Goal: Information Seeking & Learning: Learn about a topic

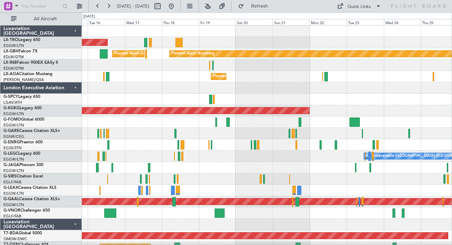
click at [179, 80] on div "Planned Maint Nice ([GEOGRAPHIC_DATA]) No Crew [PERSON_NAME]" at bounding box center [267, 76] width 370 height 11
click at [112, 8] on button at bounding box center [108, 6] width 11 height 11
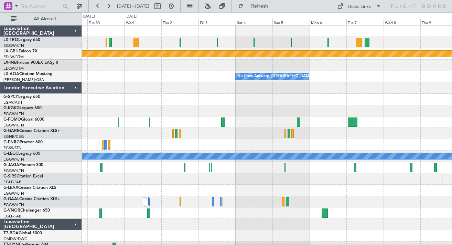
click at [270, 61] on div at bounding box center [267, 65] width 370 height 11
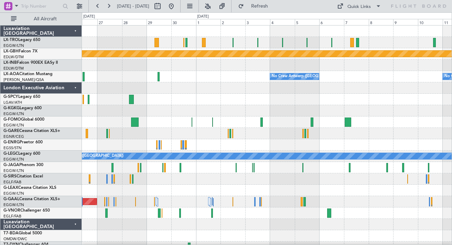
click at [239, 41] on div at bounding box center [267, 42] width 370 height 11
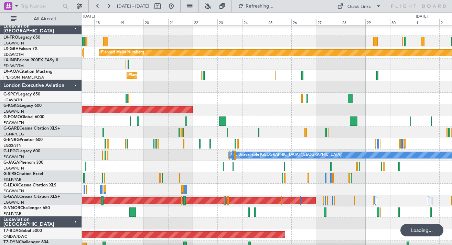
scroll to position [1, 0]
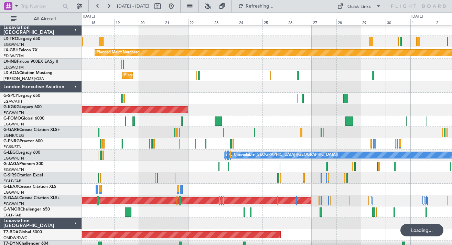
click at [258, 77] on div "Planned Maint Nice ([GEOGRAPHIC_DATA]) No Crew [GEOGRAPHIC_DATA] ([GEOGRAPHIC_D…" at bounding box center [267, 75] width 370 height 11
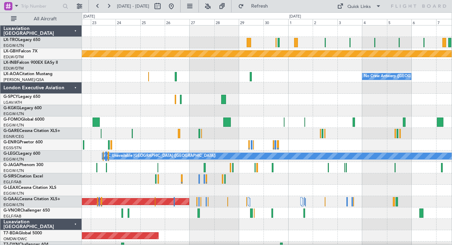
click at [298, 89] on div at bounding box center [267, 87] width 370 height 11
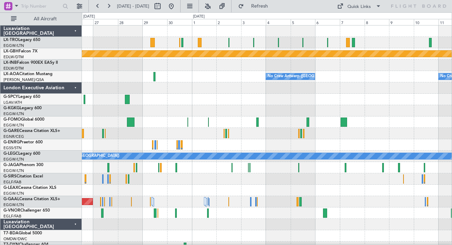
click at [250, 66] on div at bounding box center [267, 65] width 370 height 11
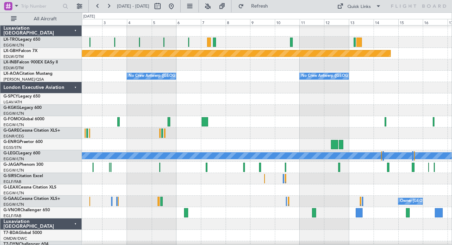
click at [293, 67] on div at bounding box center [267, 64] width 370 height 11
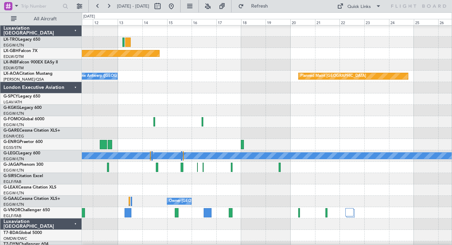
click at [180, 69] on div at bounding box center [267, 64] width 370 height 11
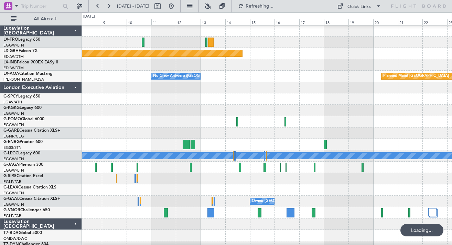
click at [200, 67] on div at bounding box center [267, 64] width 370 height 11
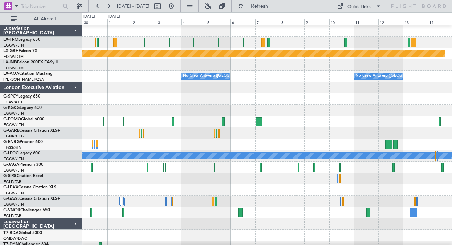
click at [328, 106] on div at bounding box center [267, 110] width 370 height 11
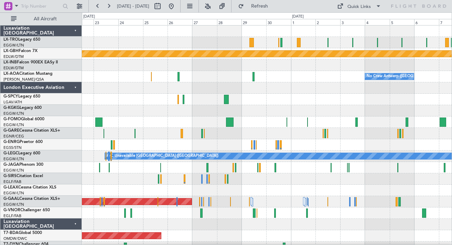
scroll to position [0, 0]
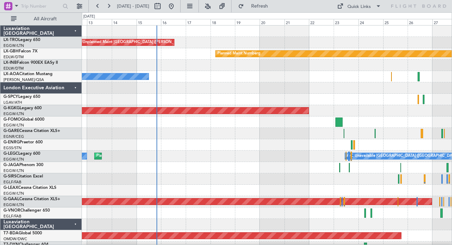
click at [351, 87] on div at bounding box center [267, 87] width 370 height 11
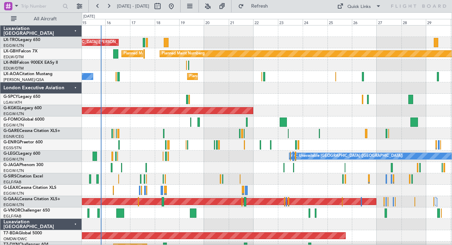
click at [376, 93] on div at bounding box center [267, 87] width 370 height 11
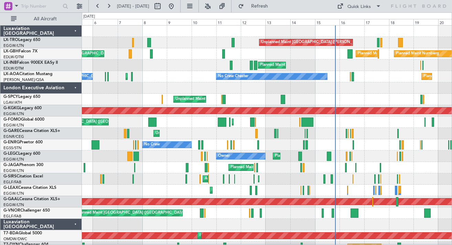
click at [389, 76] on div "Planned Maint Nice ([GEOGRAPHIC_DATA]) No Crew [PERSON_NAME] Planned Maint [GEO…" at bounding box center [267, 76] width 370 height 11
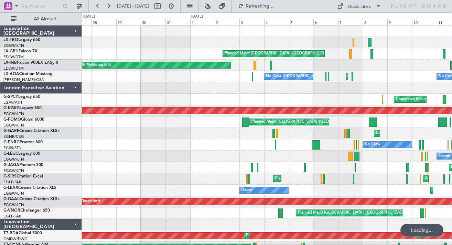
click at [367, 74] on div "No Crew [PERSON_NAME] Planned Maint [GEOGRAPHIC_DATA] ([GEOGRAPHIC_DATA]) No Cr…" at bounding box center [267, 76] width 370 height 11
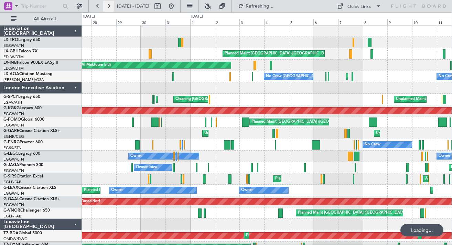
click at [109, 5] on button at bounding box center [108, 6] width 11 height 11
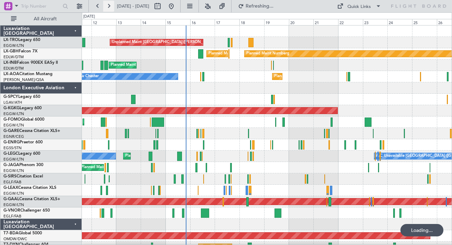
click at [109, 5] on button at bounding box center [108, 6] width 11 height 11
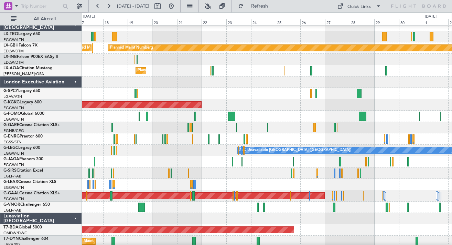
scroll to position [5, 0]
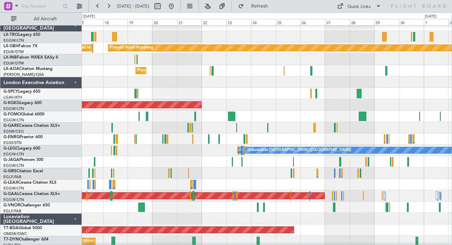
click at [367, 60] on div "Planned Maint [GEOGRAPHIC_DATA] ([GEOGRAPHIC_DATA])" at bounding box center [267, 59] width 370 height 11
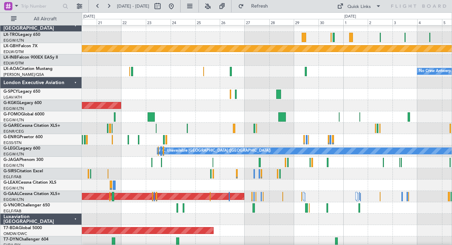
click at [308, 62] on div at bounding box center [267, 59] width 370 height 11
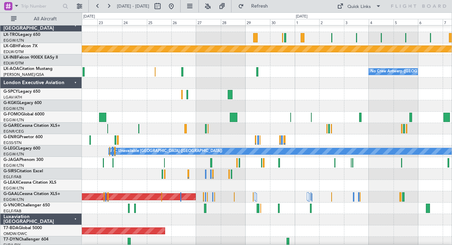
scroll to position [5, 0]
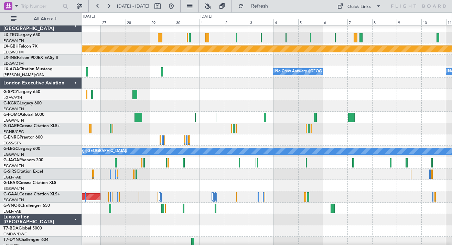
click at [252, 58] on div at bounding box center [267, 60] width 370 height 11
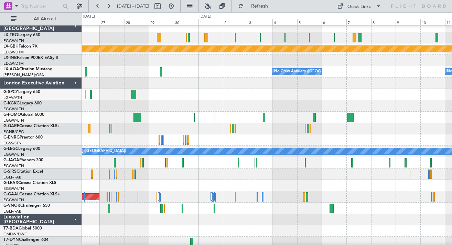
scroll to position [0, 0]
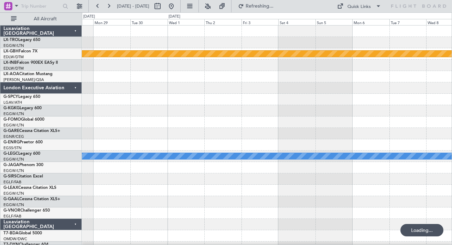
click at [126, 69] on div at bounding box center [267, 65] width 370 height 11
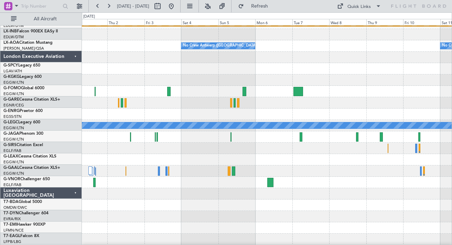
scroll to position [31, 0]
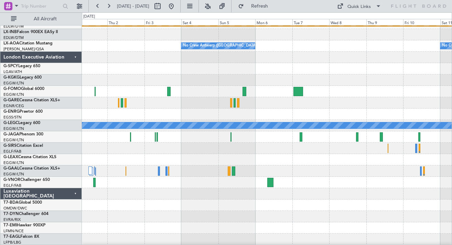
click at [357, 55] on div at bounding box center [267, 57] width 370 height 11
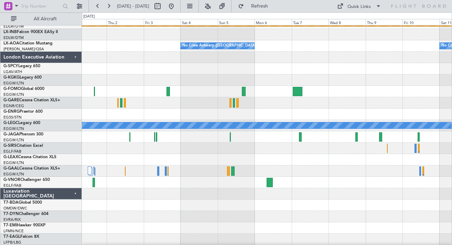
scroll to position [0, 0]
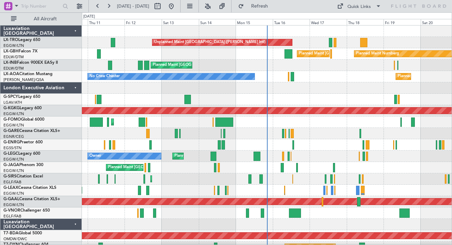
click at [78, 87] on div "London Executive Aviation" at bounding box center [41, 87] width 82 height 11
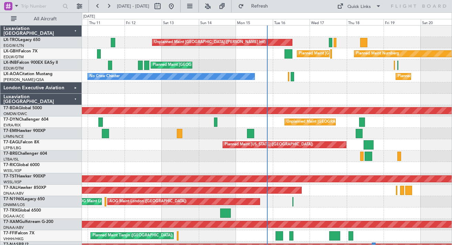
click at [77, 102] on div "Luxaviation [GEOGRAPHIC_DATA]" at bounding box center [41, 99] width 82 height 11
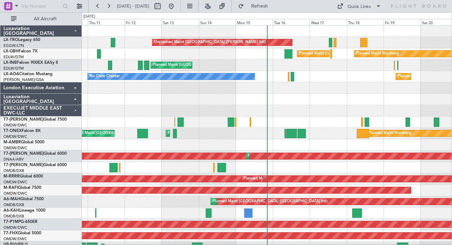
click at [76, 108] on div "EXECUJET MIDDLE EAST DWC-LLC" at bounding box center [41, 110] width 82 height 11
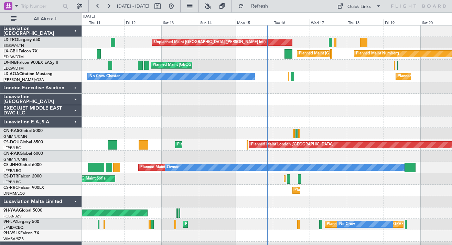
click at [76, 116] on div "Luxaviation E.A.,S.A." at bounding box center [41, 121] width 82 height 11
click at [75, 120] on div "Luxaviation E.A.,S.A." at bounding box center [41, 121] width 82 height 11
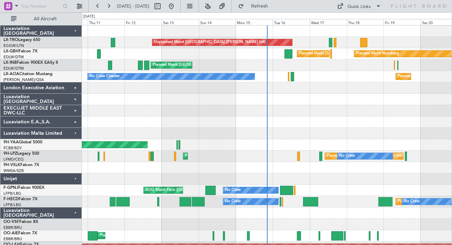
click at [75, 129] on div "Luxaviation Malta Limited" at bounding box center [41, 133] width 82 height 11
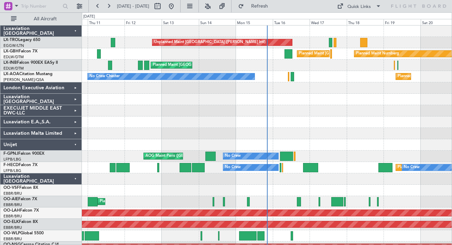
click at [76, 145] on div "Unijet" at bounding box center [41, 144] width 82 height 11
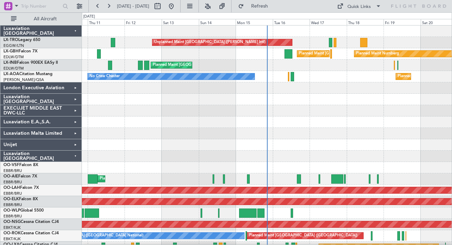
click at [76, 156] on div "Luxaviation [GEOGRAPHIC_DATA]" at bounding box center [41, 155] width 82 height 11
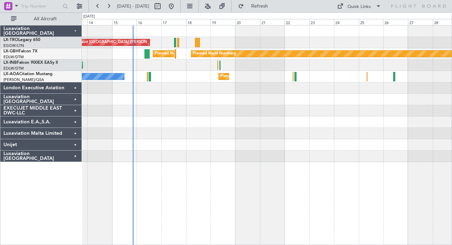
click at [261, 105] on div at bounding box center [267, 110] width 370 height 11
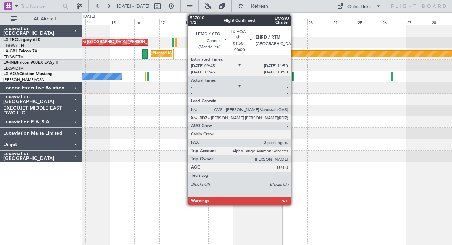
click at [294, 77] on div at bounding box center [294, 76] width 2 height 9
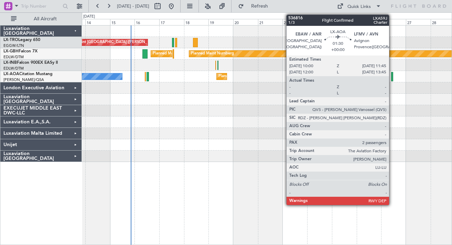
click at [392, 76] on div at bounding box center [392, 76] width 2 height 9
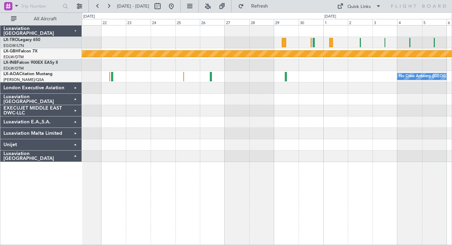
click at [217, 115] on div "Planned Maint Nurnberg Planned Maint [GEOGRAPHIC_DATA] ([GEOGRAPHIC_DATA]) No C…" at bounding box center [267, 93] width 370 height 136
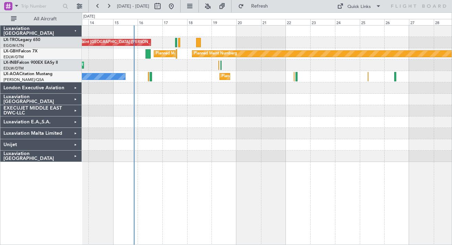
click at [422, 107] on div at bounding box center [267, 110] width 370 height 11
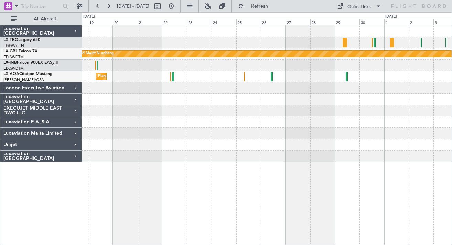
click at [286, 98] on div "Unplanned Maint Athens (Eleftherios Venizelos Intl) Planned Maint Nurnberg Plan…" at bounding box center [267, 93] width 370 height 136
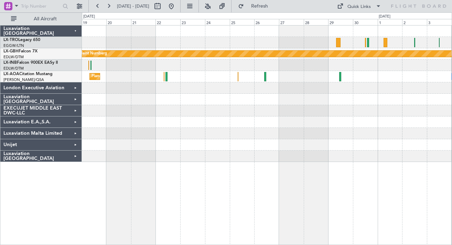
click at [315, 80] on div "Planned Maint Nice ([GEOGRAPHIC_DATA]) No Crew [GEOGRAPHIC_DATA] ([GEOGRAPHIC_D…" at bounding box center [267, 76] width 370 height 11
